Goal: Task Accomplishment & Management: Use online tool/utility

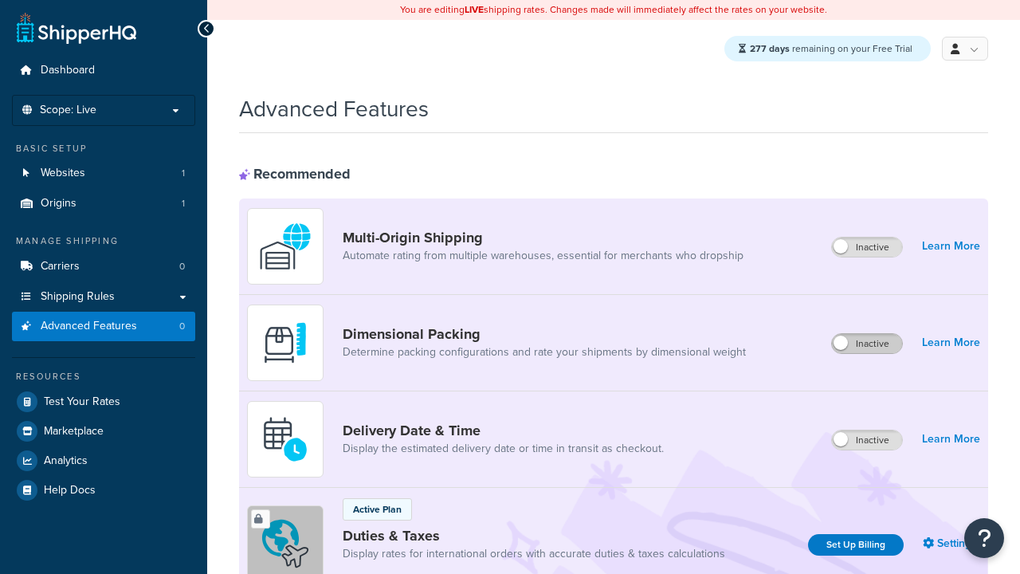
click at [868, 344] on label "Inactive" at bounding box center [867, 343] width 70 height 19
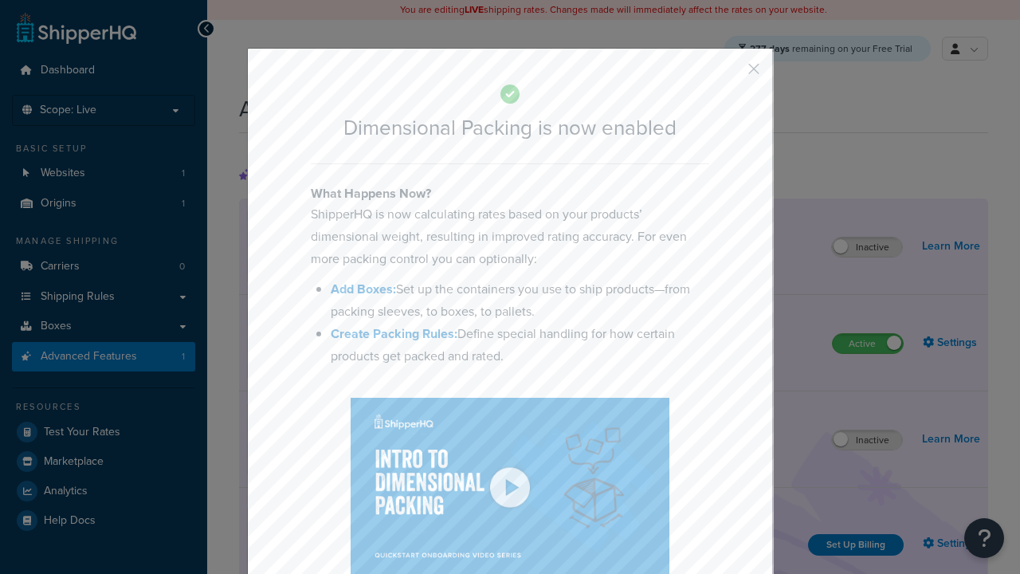
click at [730, 74] on button "button" at bounding box center [731, 75] width 4 height 4
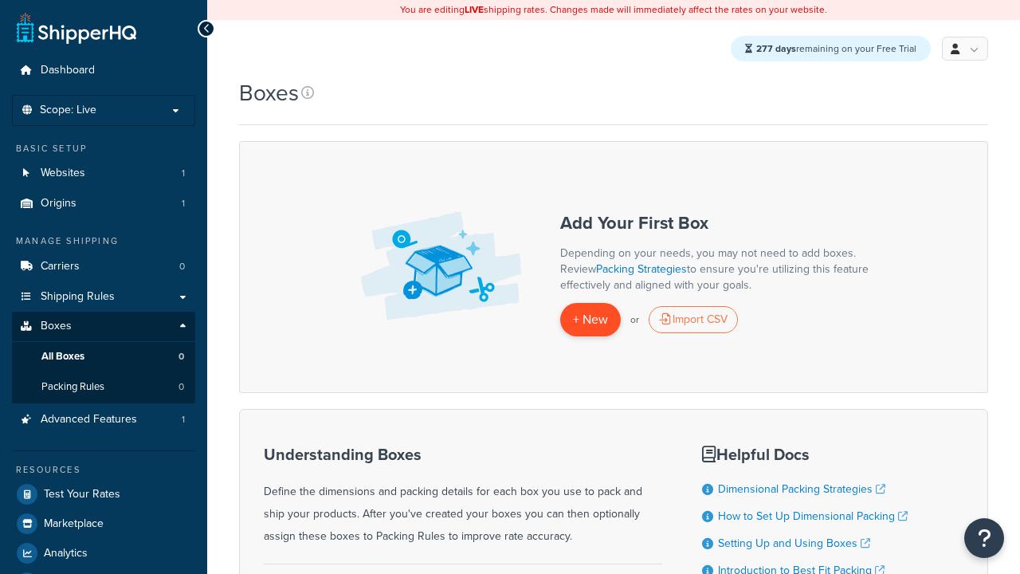
click at [591, 320] on span "+ New" at bounding box center [590, 319] width 35 height 18
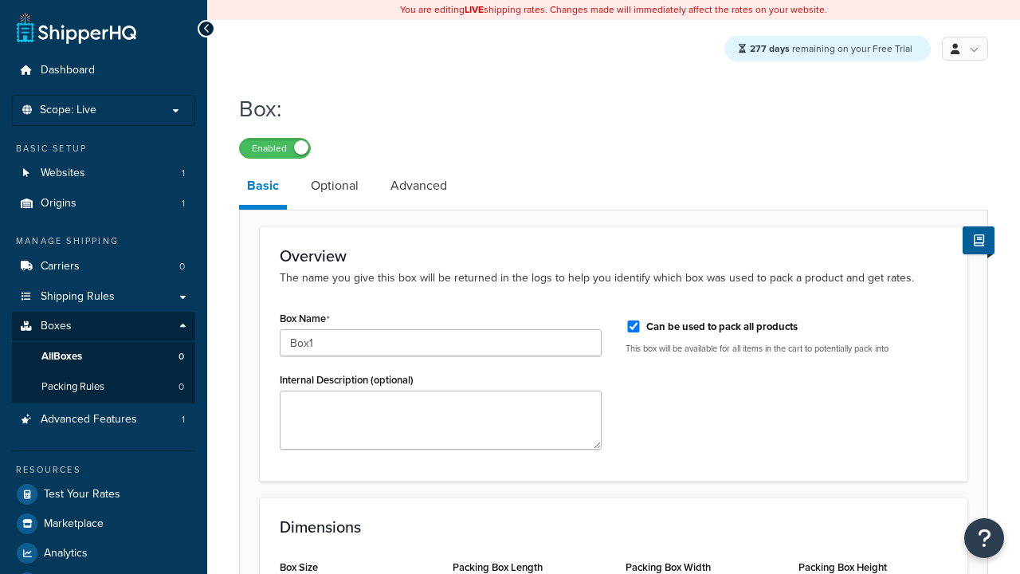
select select "usps_small"
type input "Box1"
